Goal: Transaction & Acquisition: Download file/media

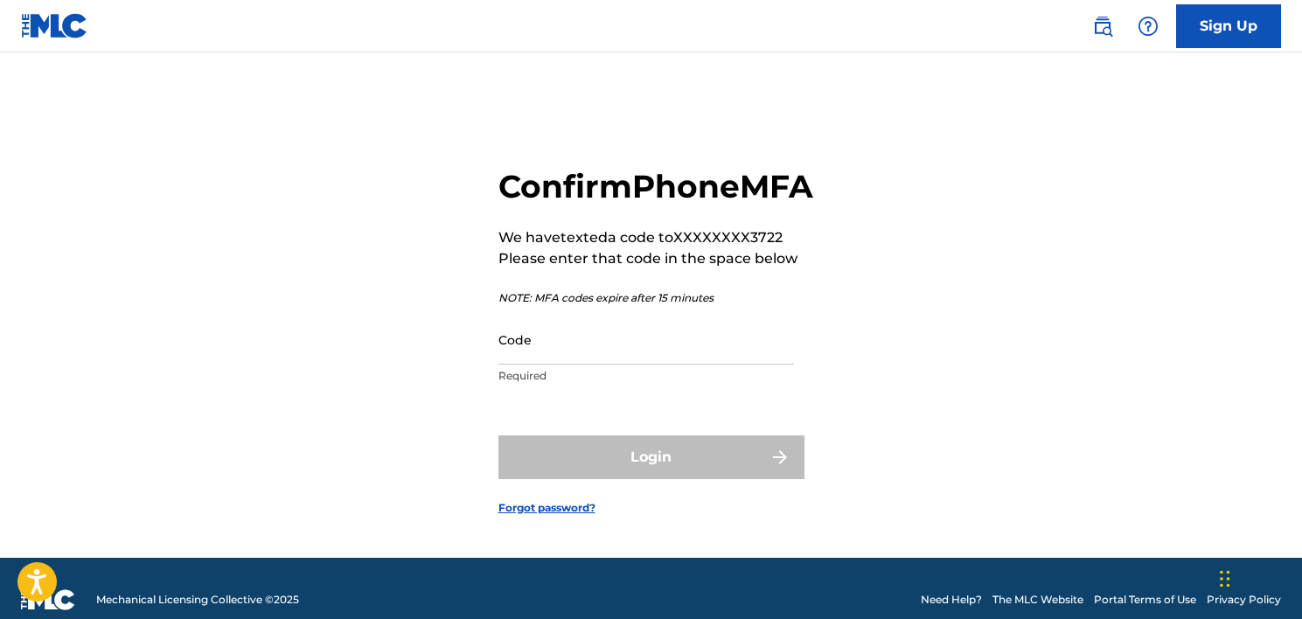
click at [592, 365] on input "Code" at bounding box center [645, 340] width 295 height 50
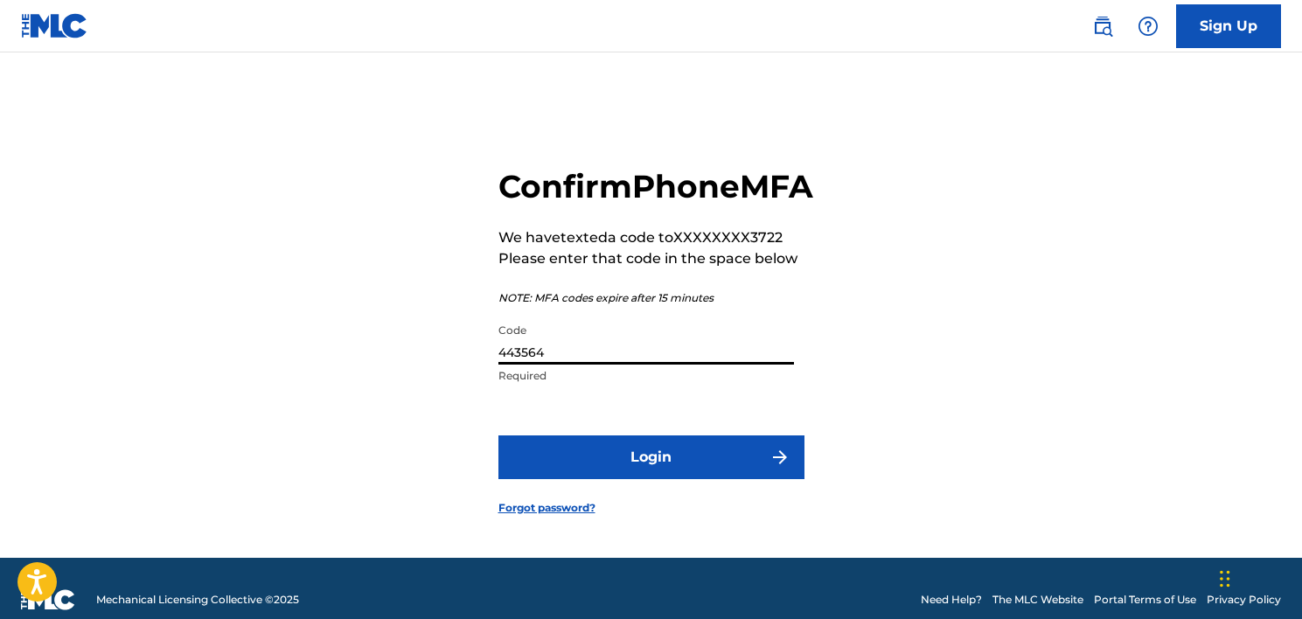
type input "443564"
click at [498, 435] on button "Login" at bounding box center [651, 457] width 306 height 44
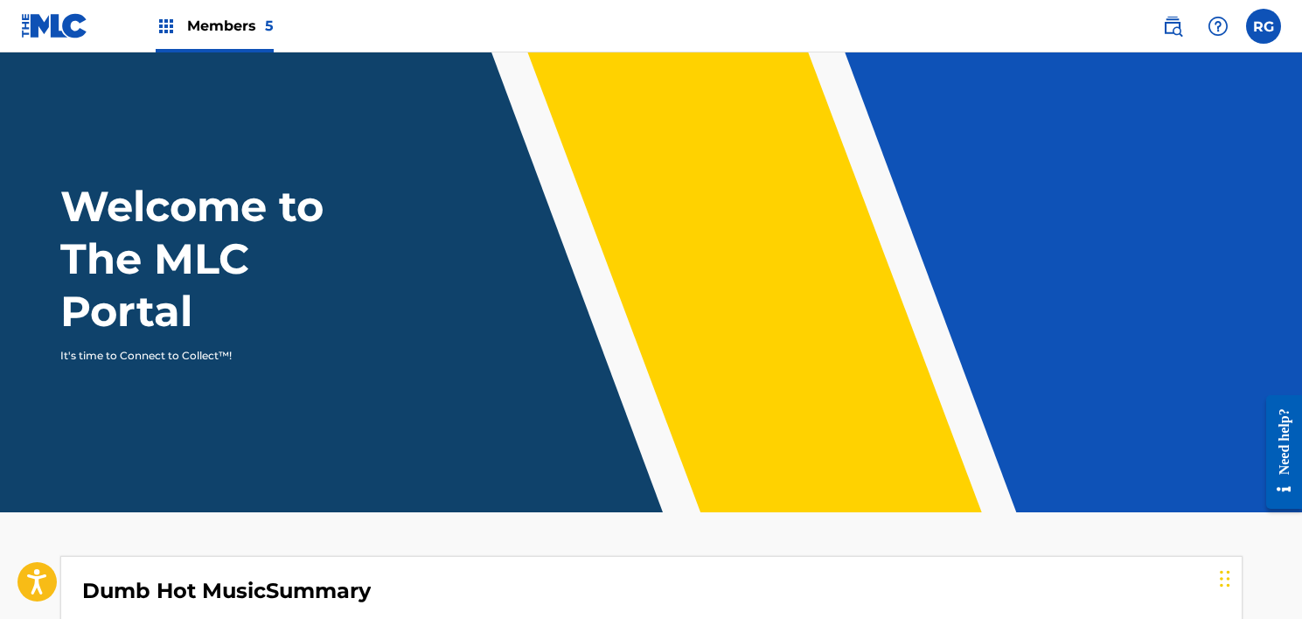
click at [240, 26] on span "Members 5" at bounding box center [230, 26] width 87 height 20
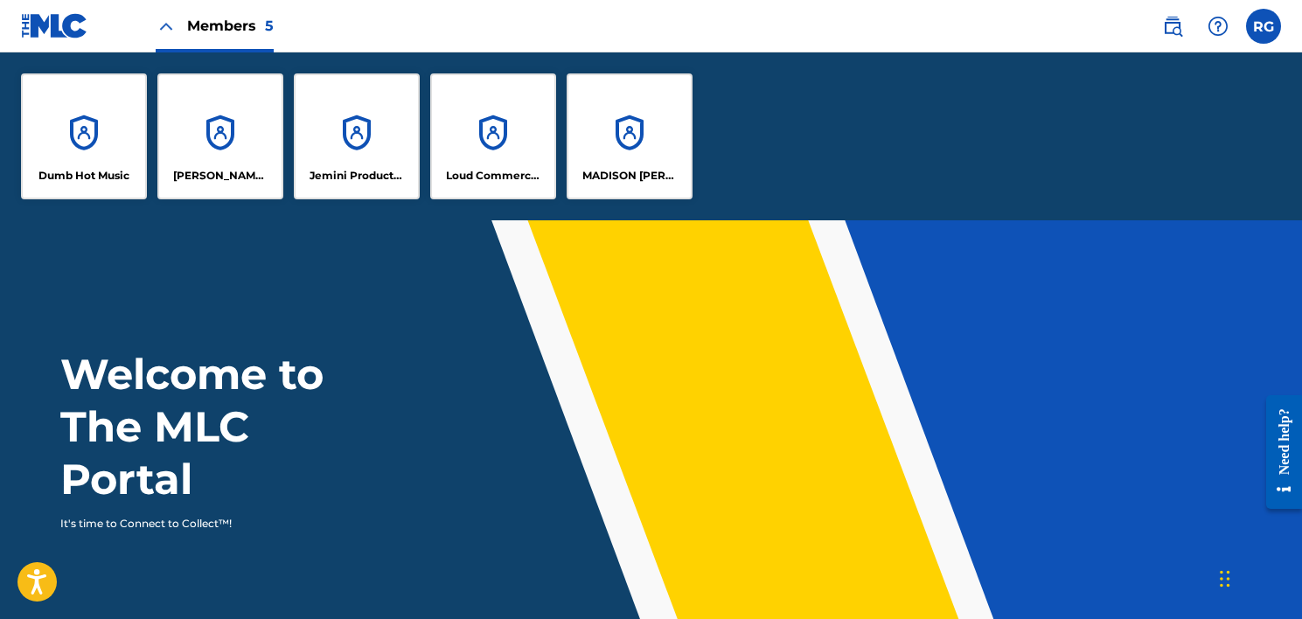
click at [95, 149] on div "Dumb Hot Music" at bounding box center [84, 136] width 126 height 126
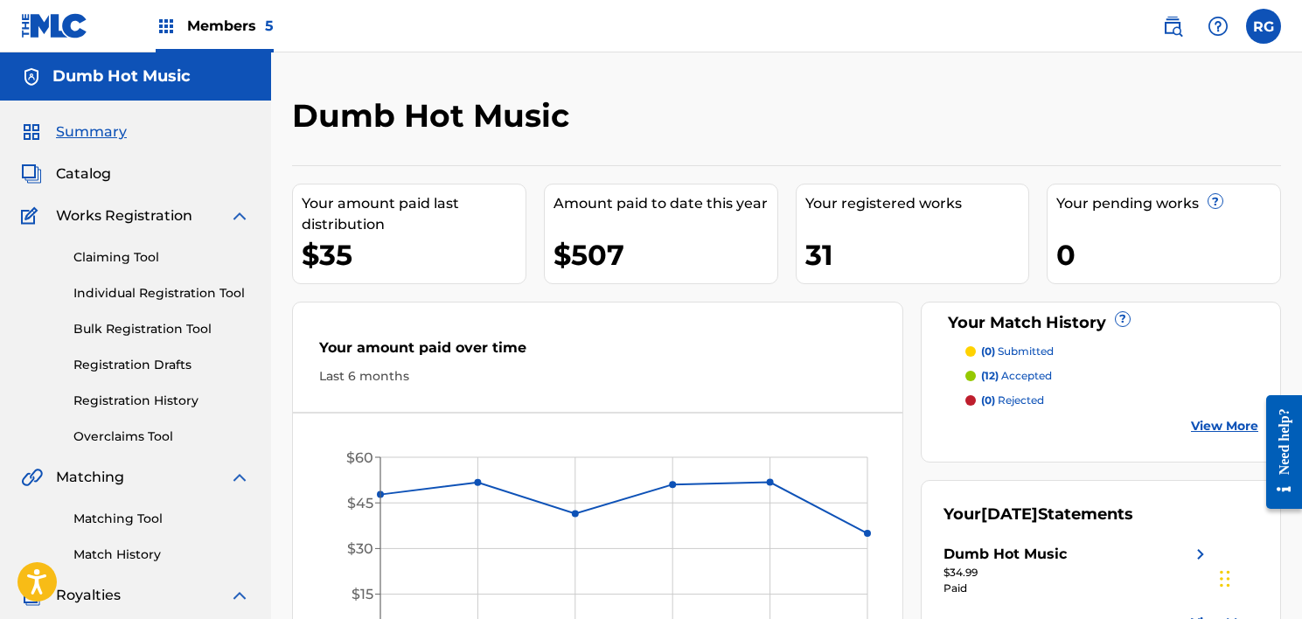
click at [224, 16] on span "Members 5" at bounding box center [230, 26] width 87 height 20
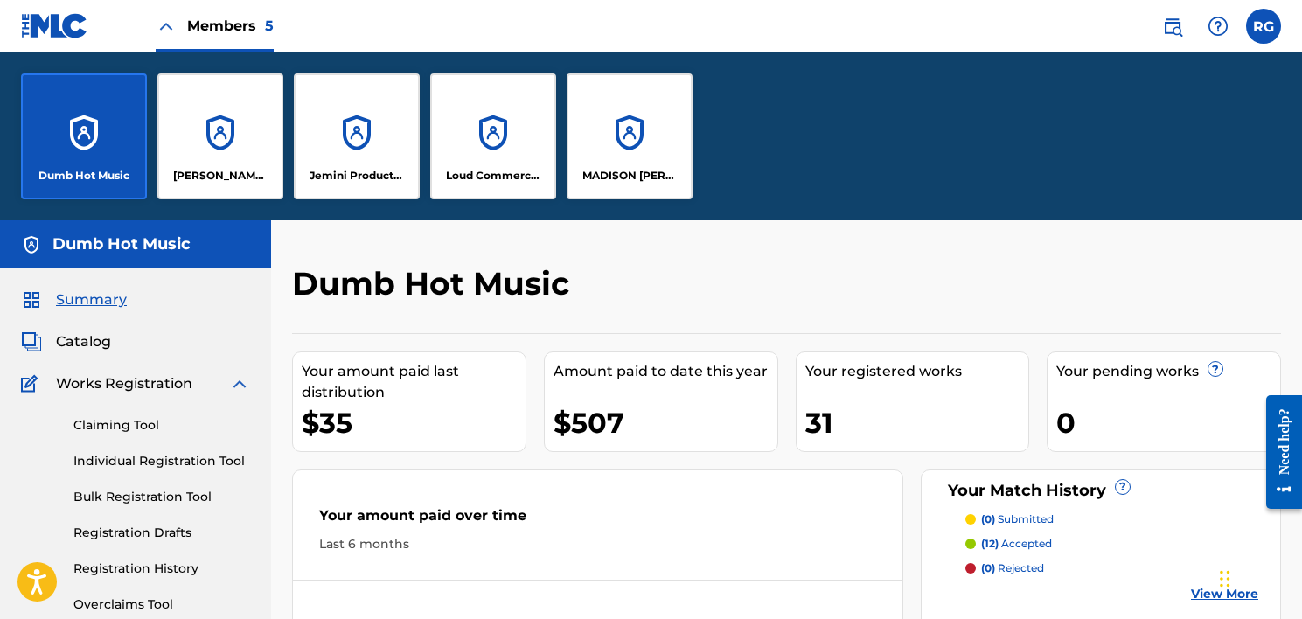
click at [665, 158] on div "MADISON [PERSON_NAME] PUBLISHING" at bounding box center [629, 136] width 126 height 126
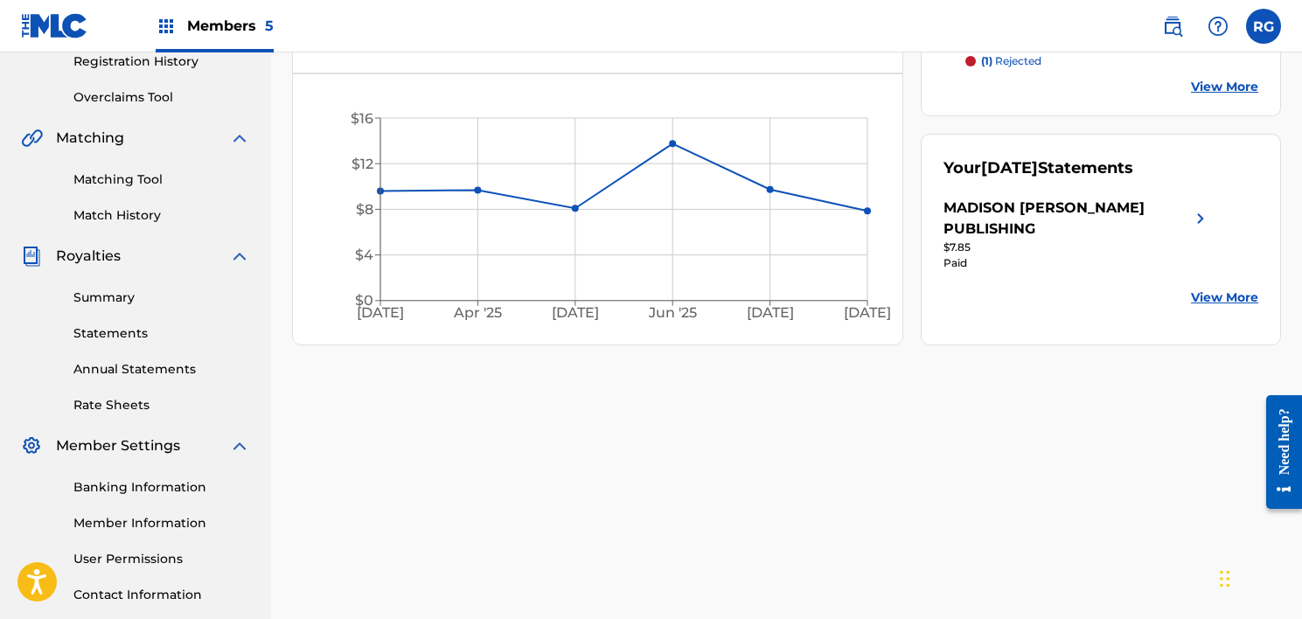
scroll to position [347, 0]
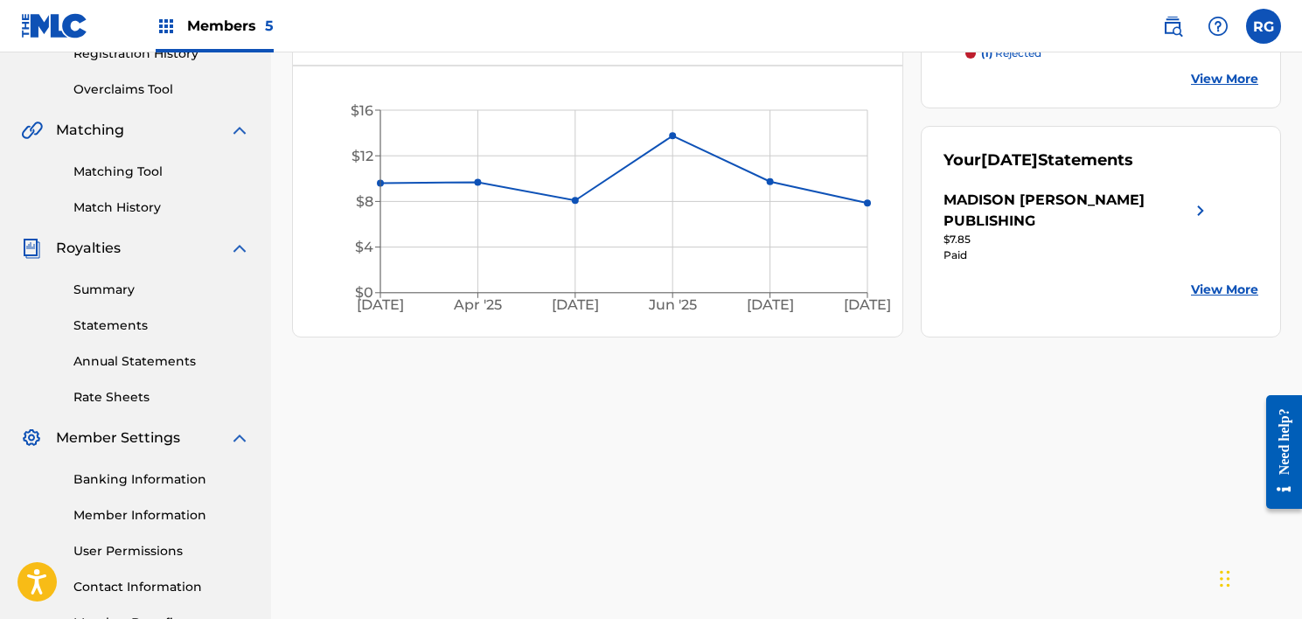
click at [116, 325] on link "Statements" at bounding box center [161, 325] width 177 height 18
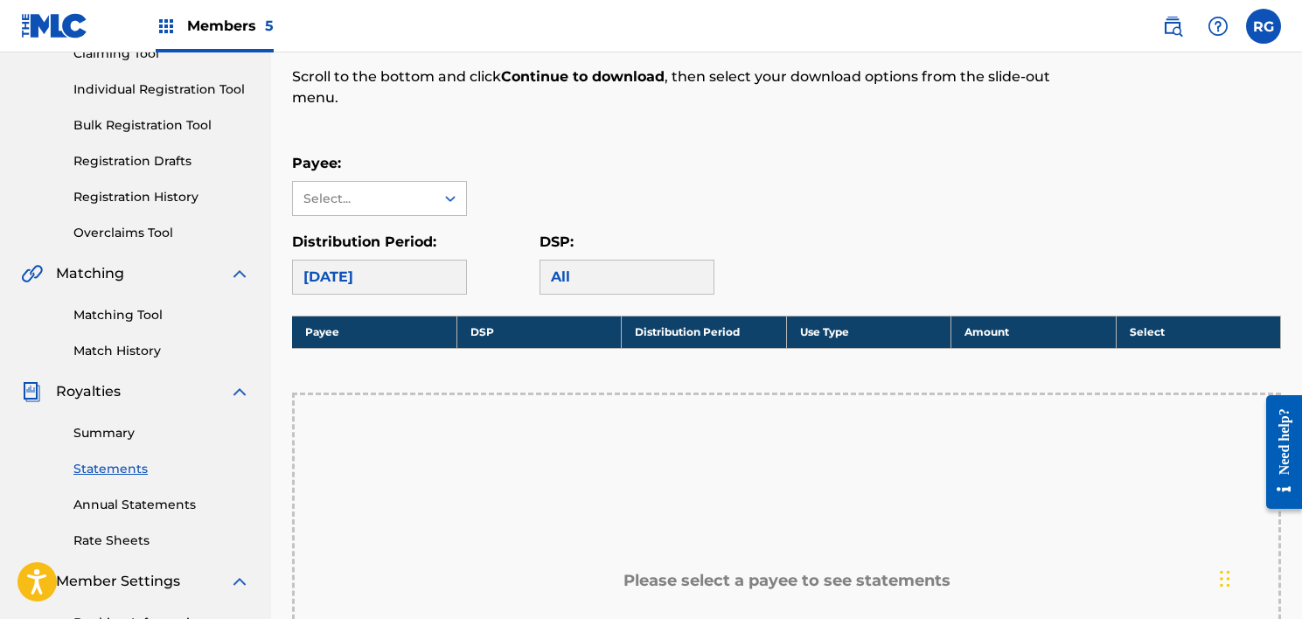
scroll to position [211, 0]
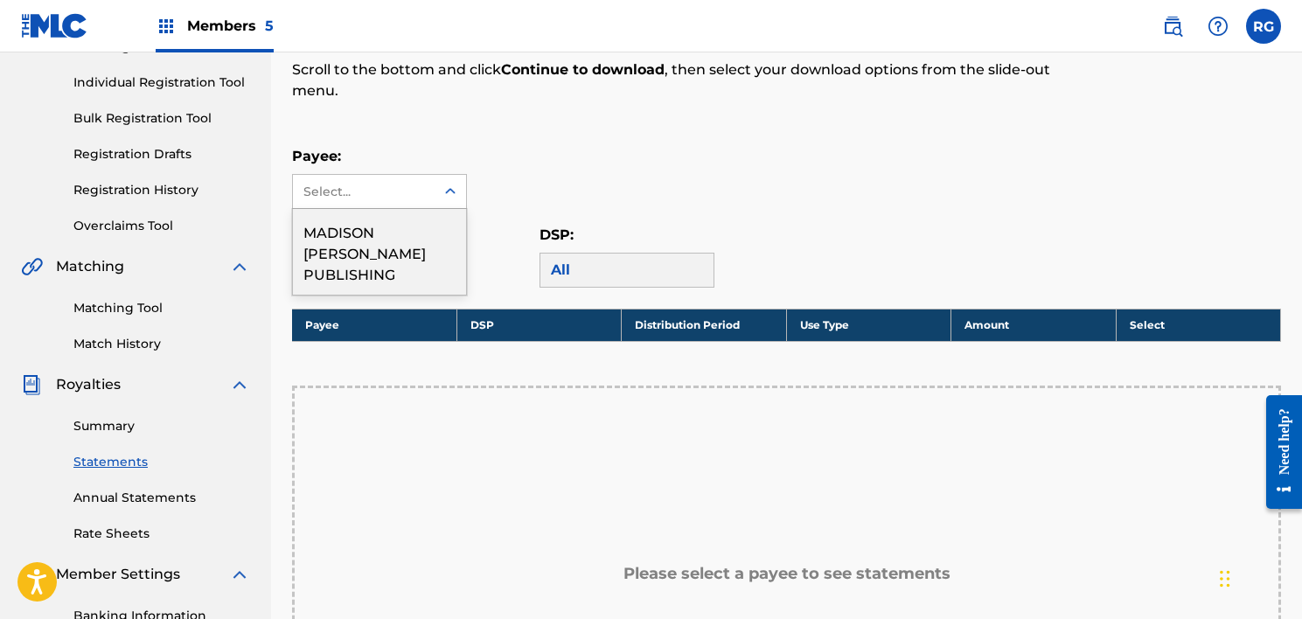
click at [450, 191] on icon at bounding box center [449, 191] width 17 height 17
click at [438, 229] on div "MADISON [PERSON_NAME] PUBLISHING" at bounding box center [379, 252] width 173 height 86
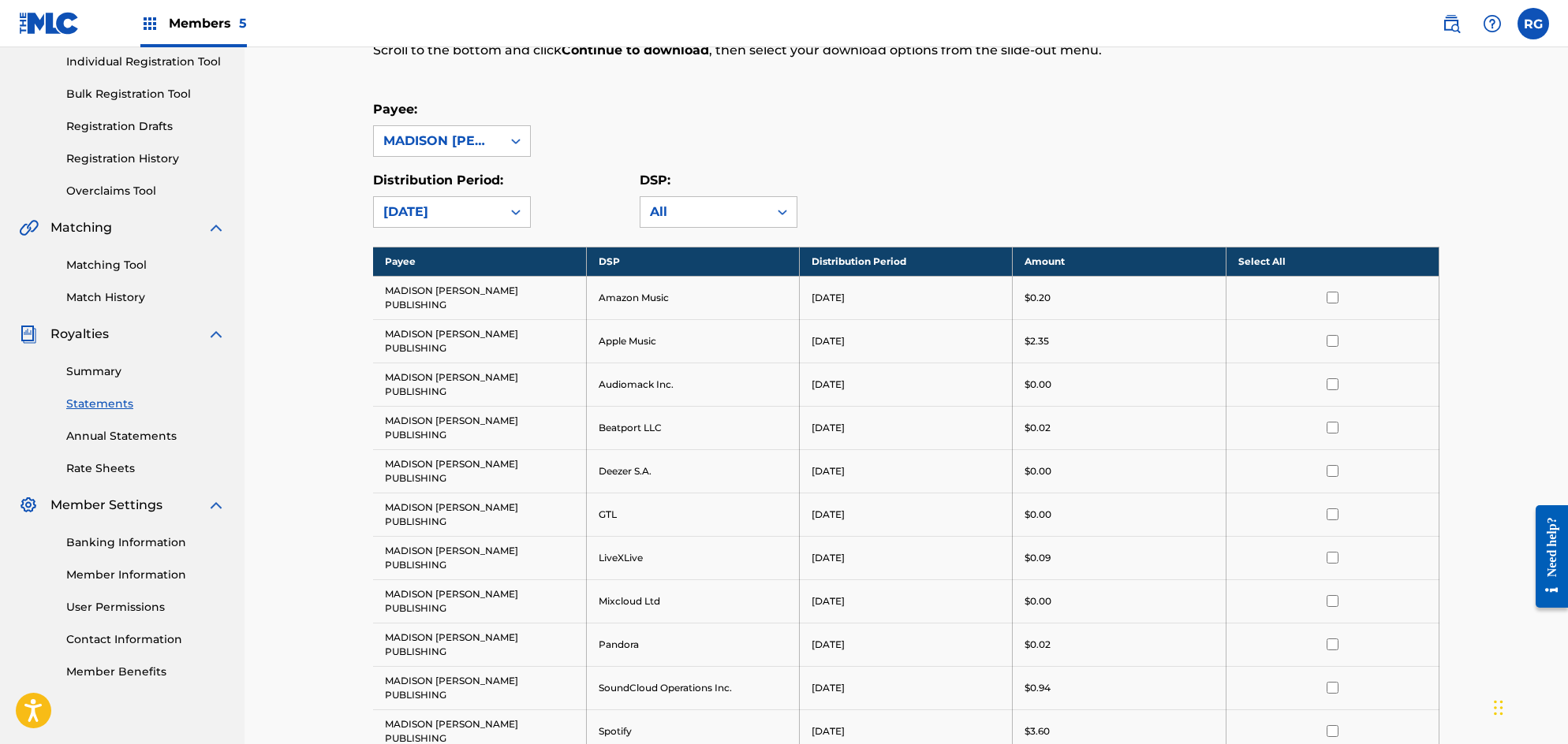
scroll to position [205, 0]
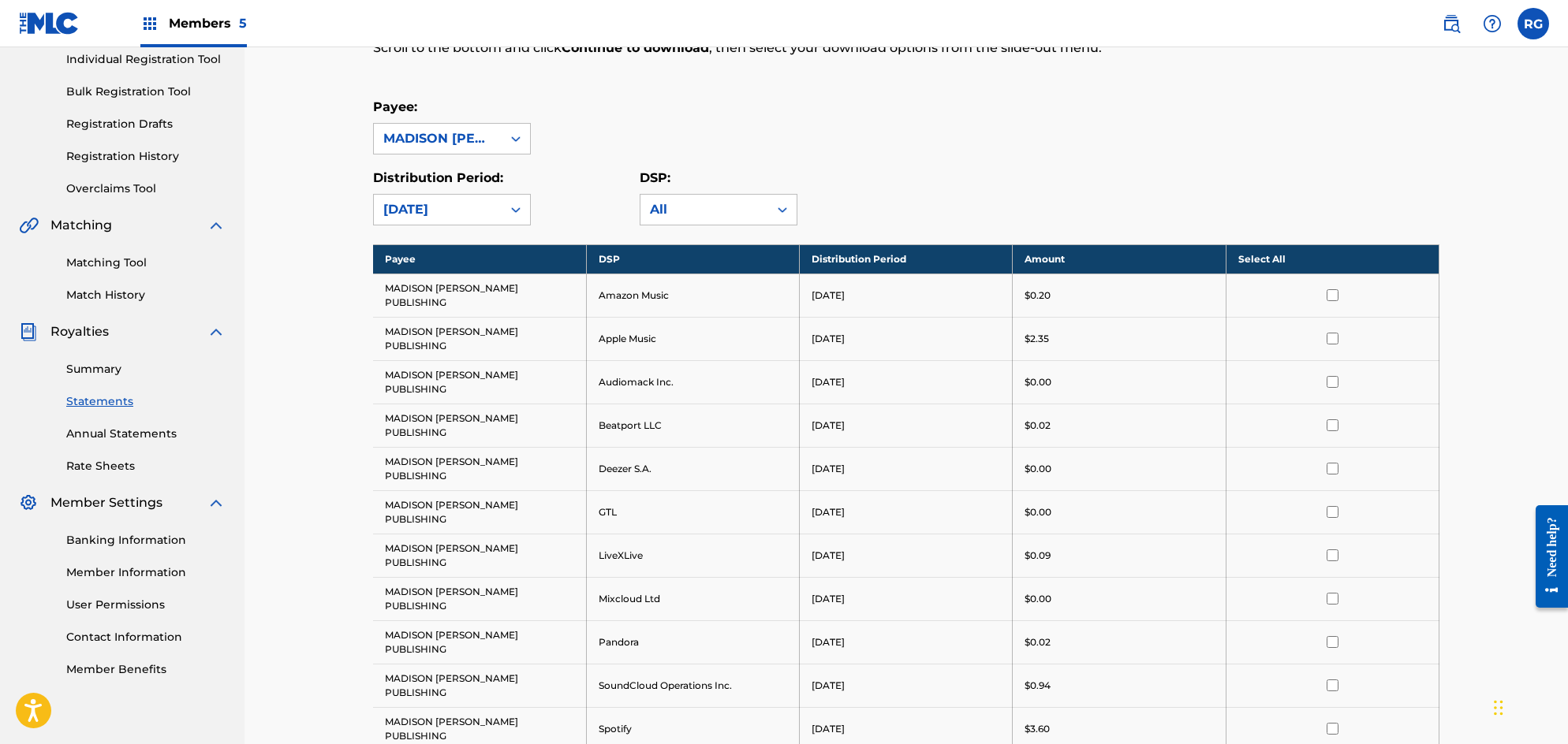
click at [1174, 254] on th "Select All" at bounding box center [1333, 259] width 213 height 29
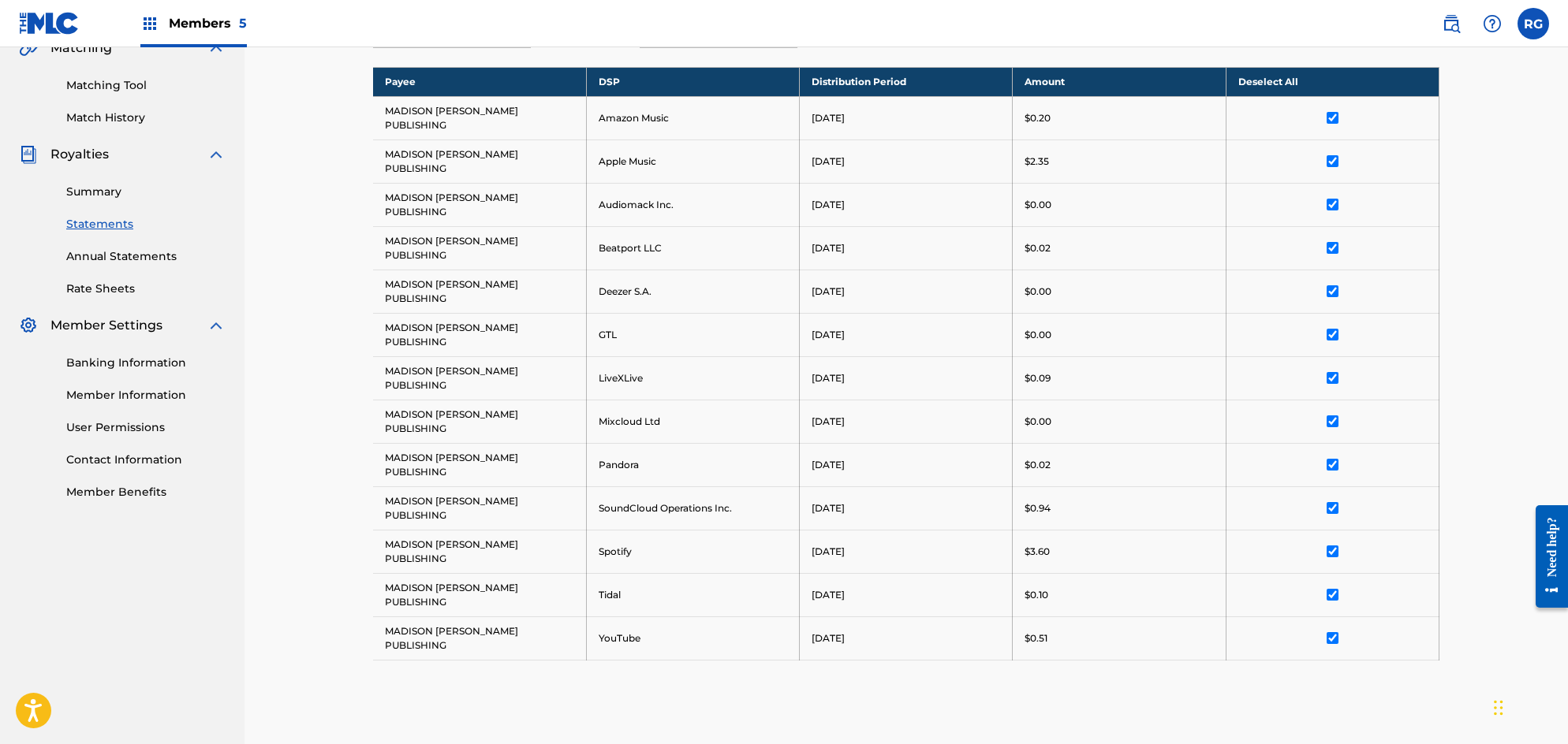
scroll to position [390, 0]
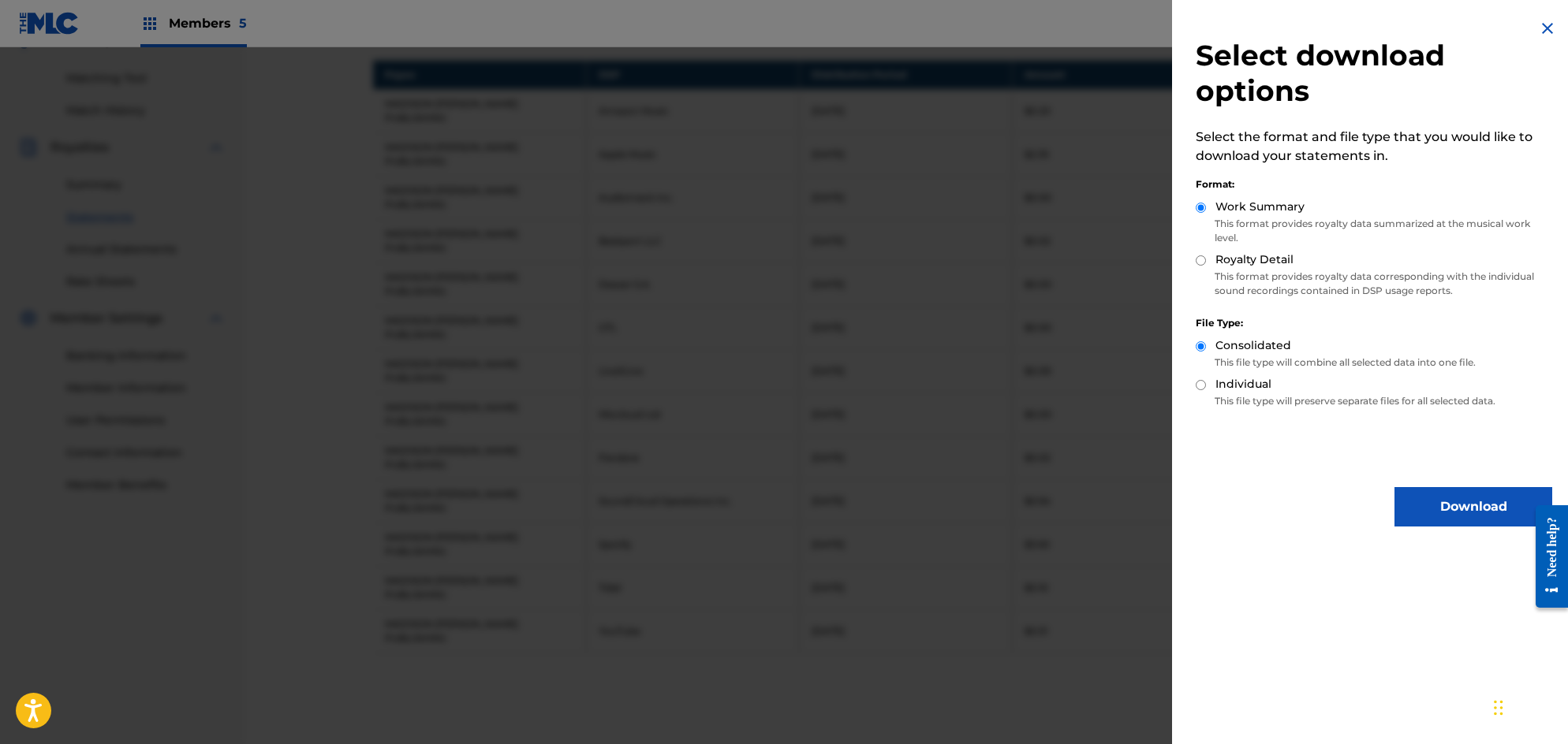
click at [1174, 262] on input "Royalty Detail" at bounding box center [1200, 260] width 10 height 10
radio input "true"
click at [1174, 513] on button "Download" at bounding box center [1473, 507] width 158 height 40
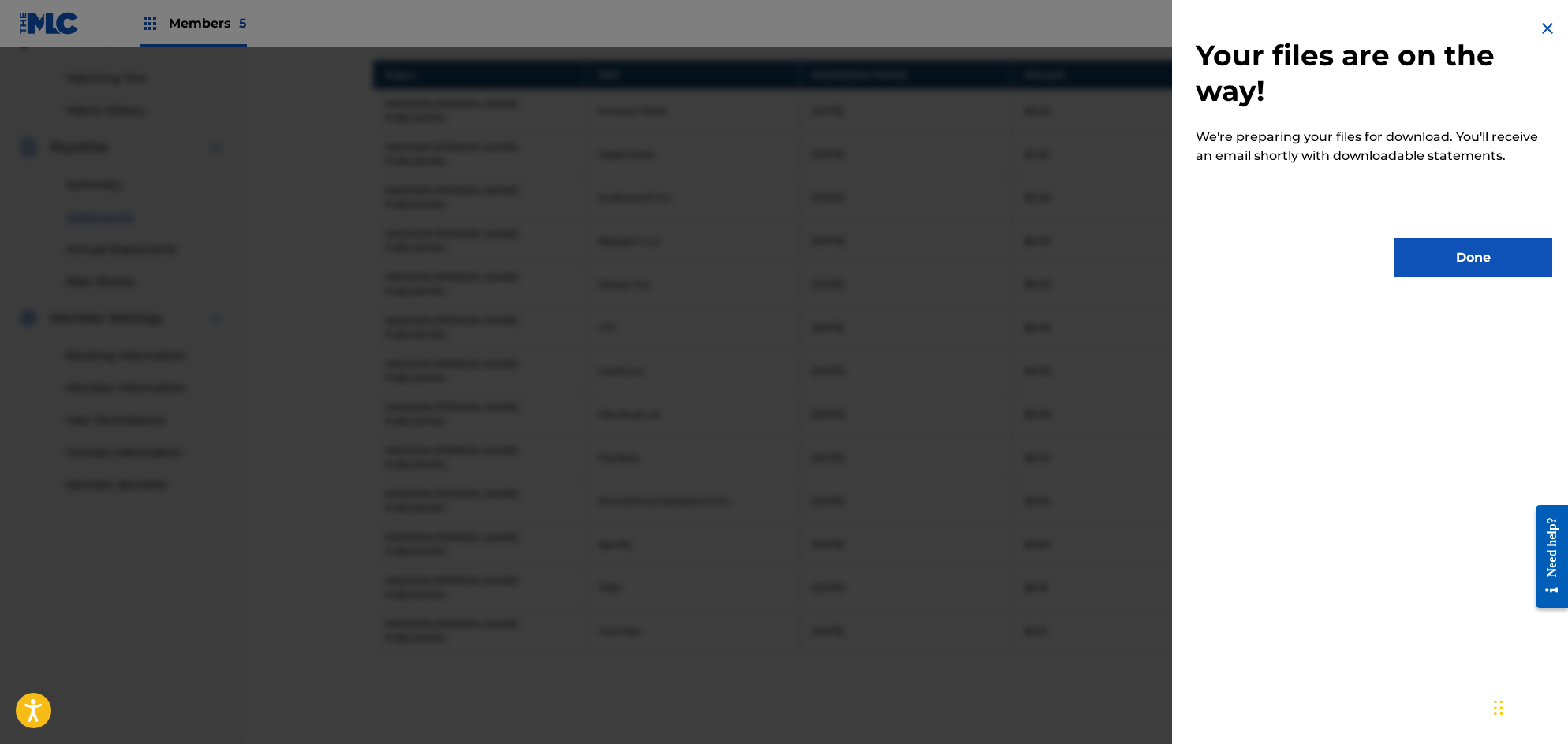
click at [1174, 261] on button "Done" at bounding box center [1473, 258] width 158 height 40
